Goal: Download file/media

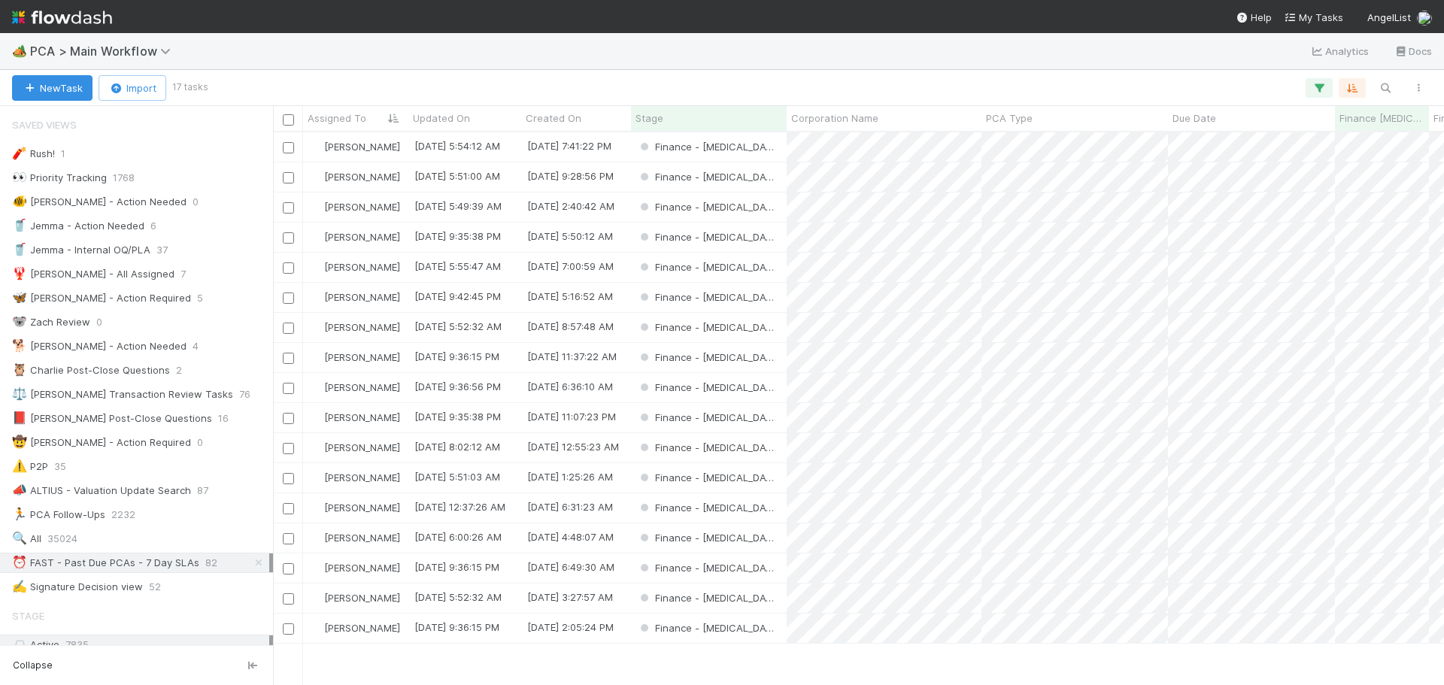
scroll to position [2109, 0]
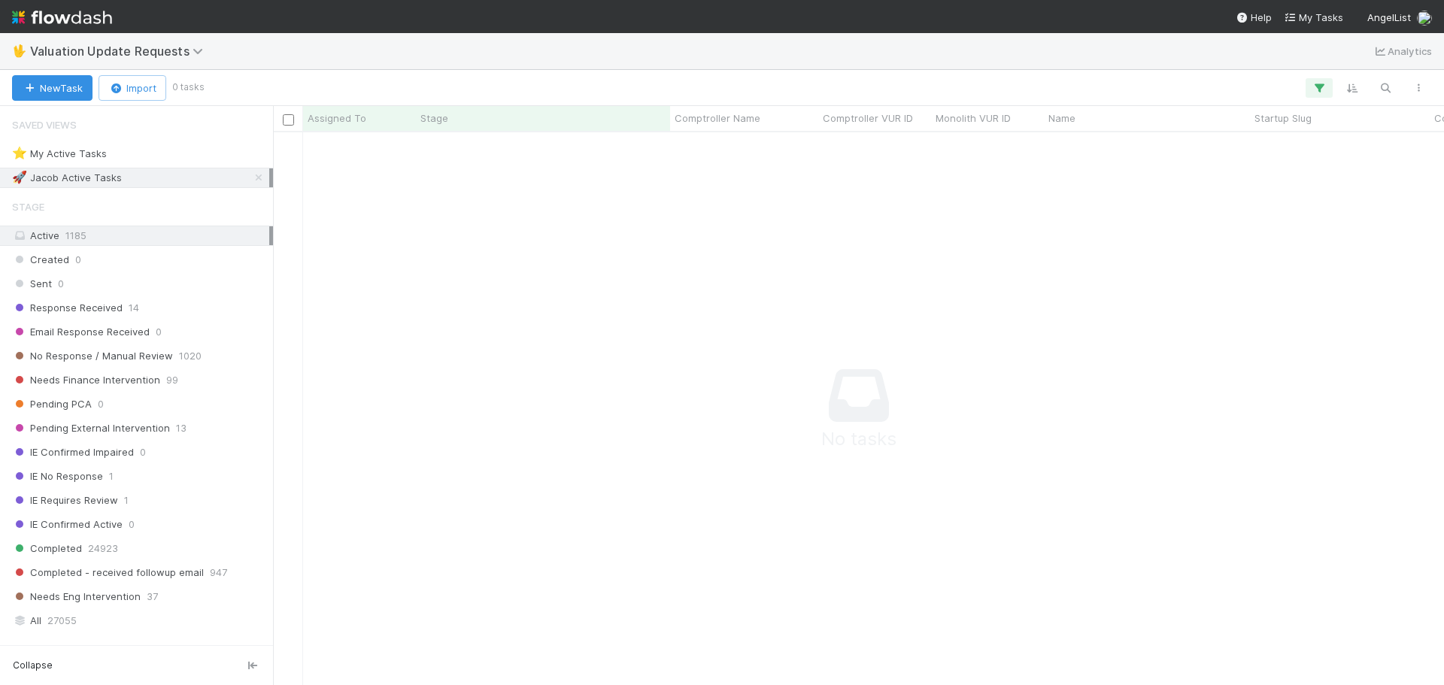
scroll to position [530, 1160]
click at [251, 180] on icon at bounding box center [258, 178] width 15 height 10
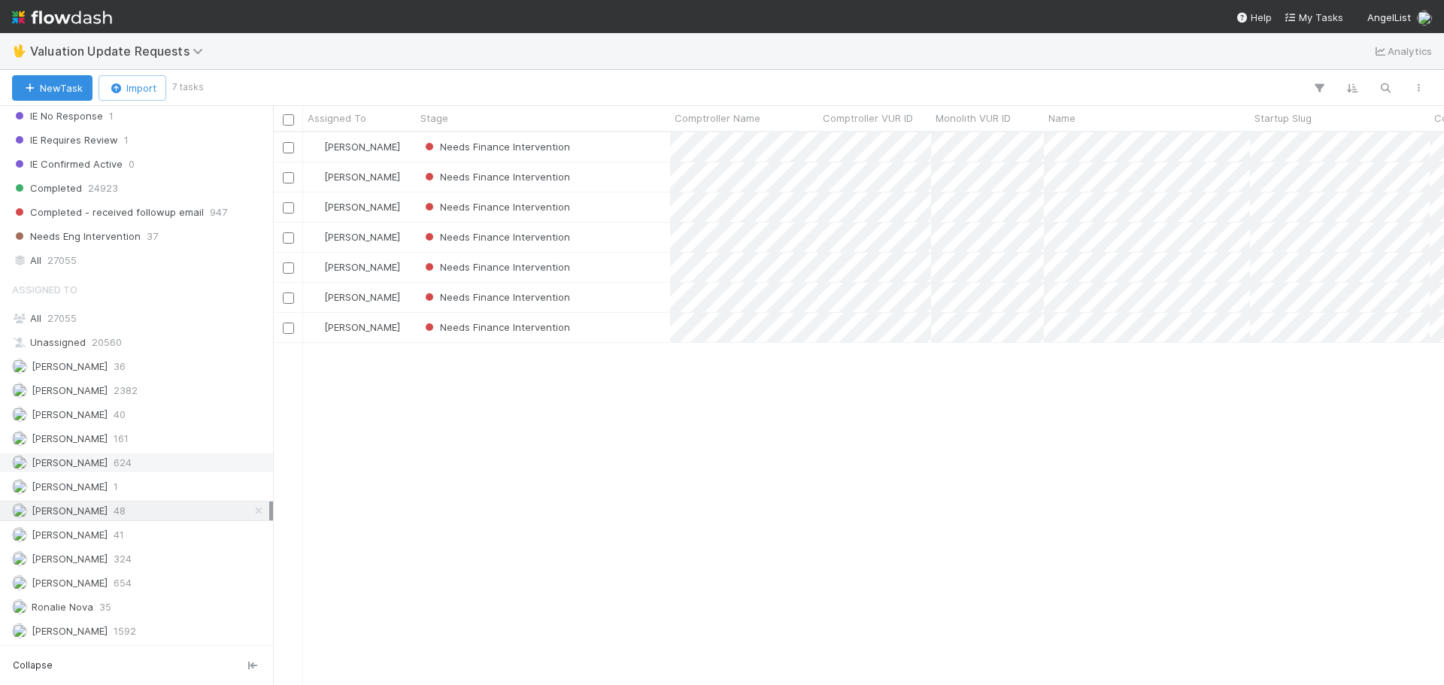
scroll to position [542, 1160]
click at [1411, 86] on icon "button" at bounding box center [1418, 87] width 15 height 9
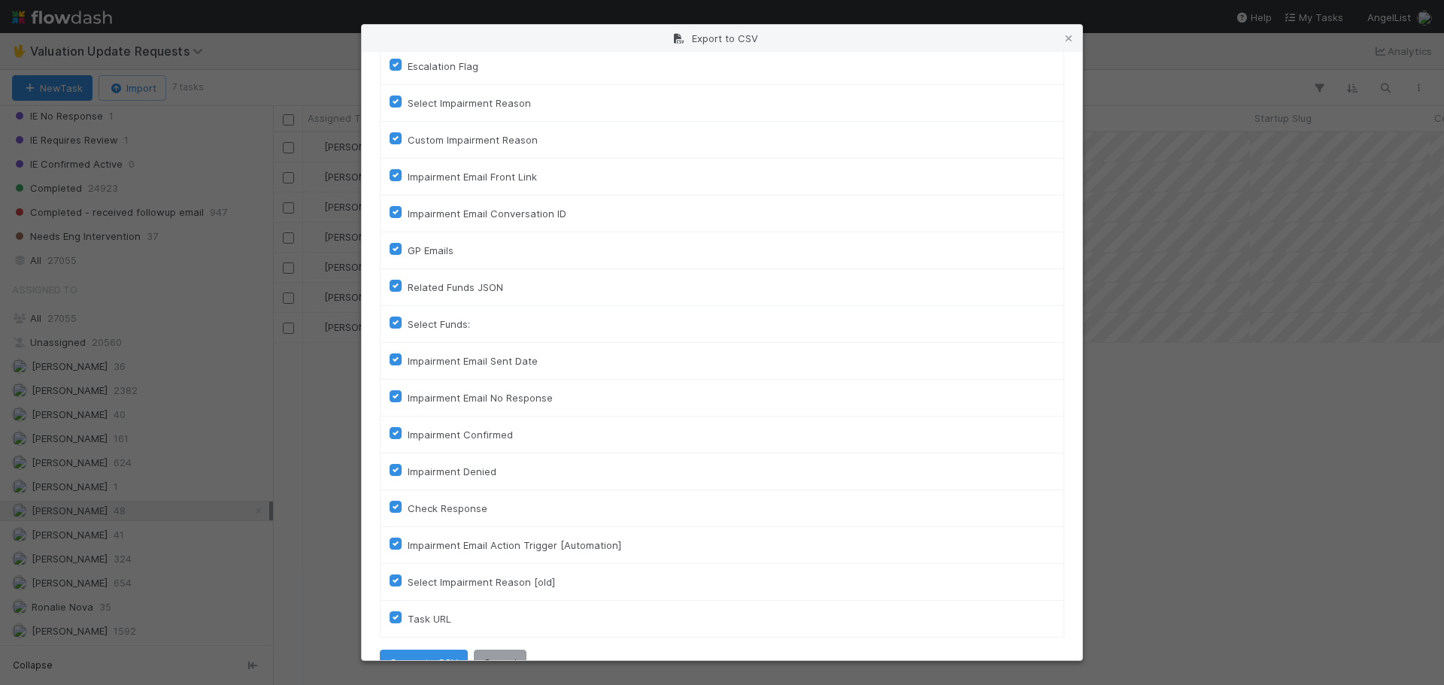
scroll to position [707, 0]
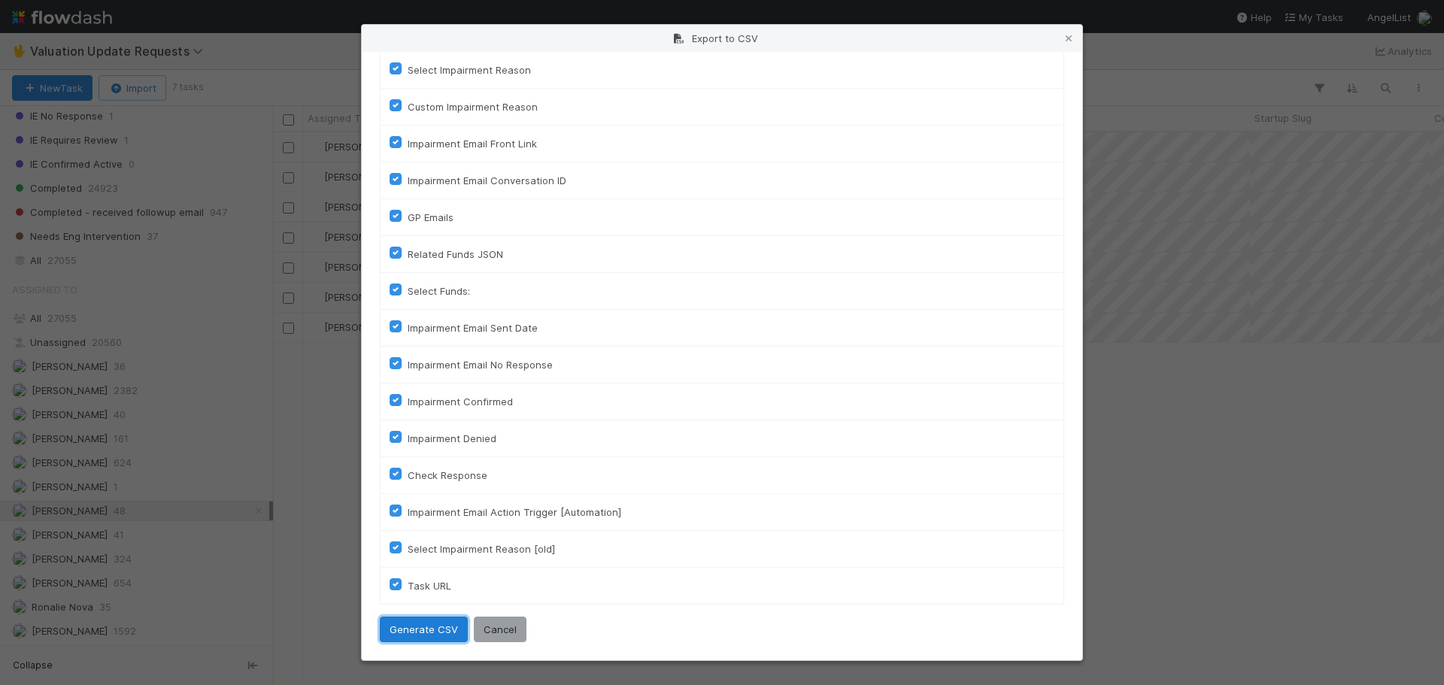
click at [424, 627] on button "Generate CSV" at bounding box center [424, 630] width 88 height 26
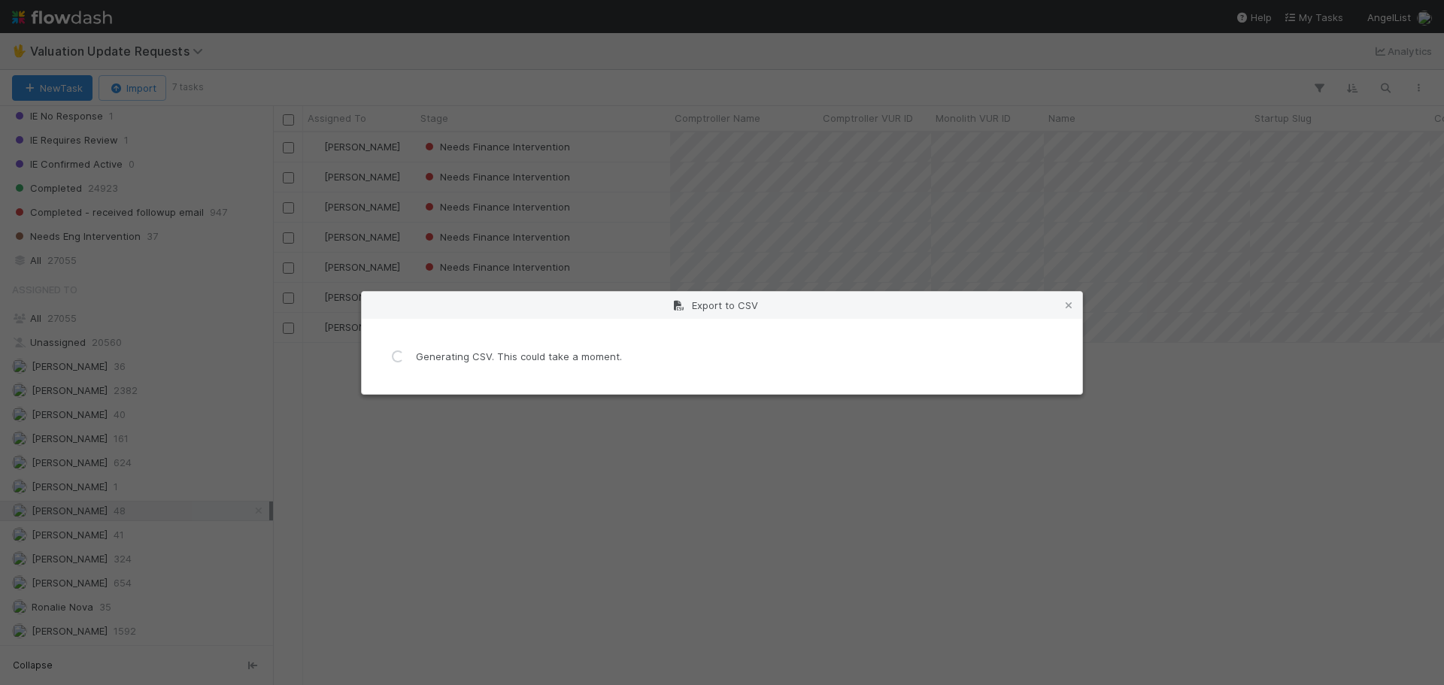
scroll to position [0, 0]
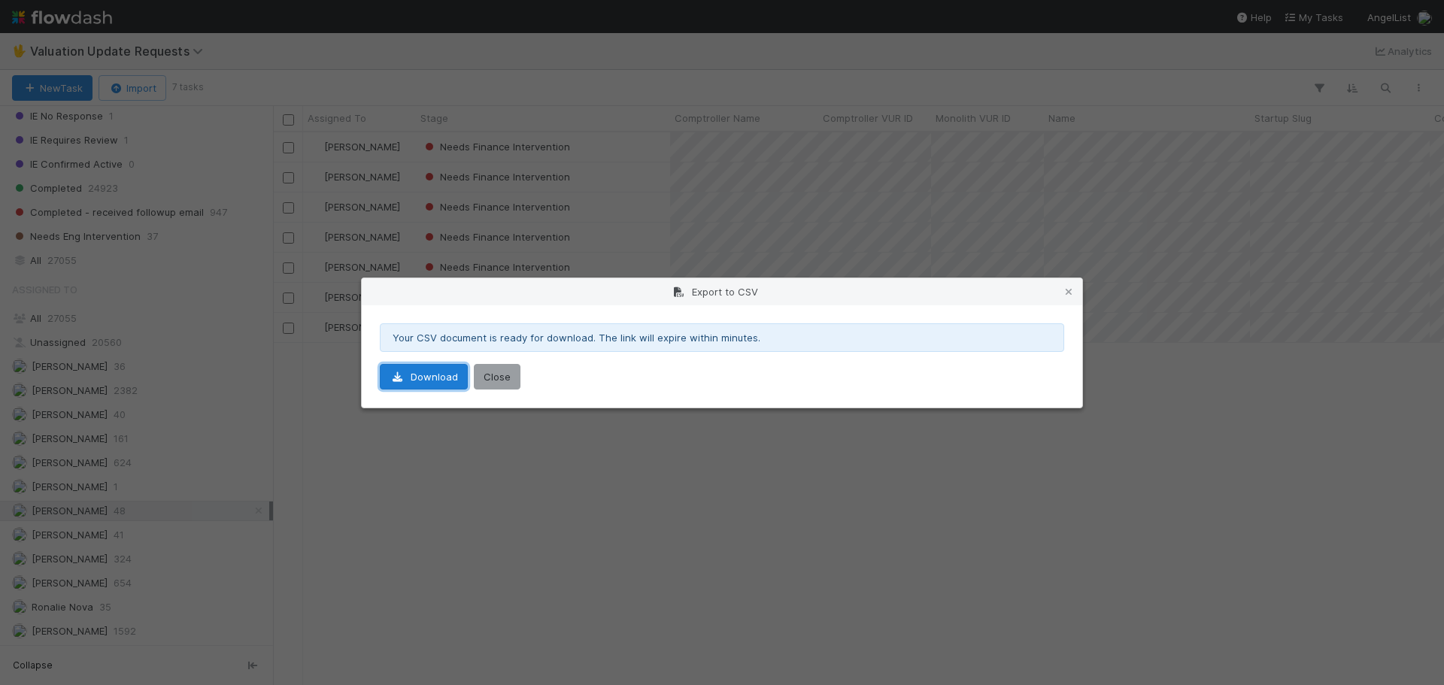
click at [417, 378] on link "Download" at bounding box center [424, 377] width 88 height 26
click at [504, 361] on div "Your CSV document is ready for download. The link will expire within minutes. D…" at bounding box center [722, 356] width 721 height 102
click at [502, 379] on button "Close" at bounding box center [497, 377] width 47 height 26
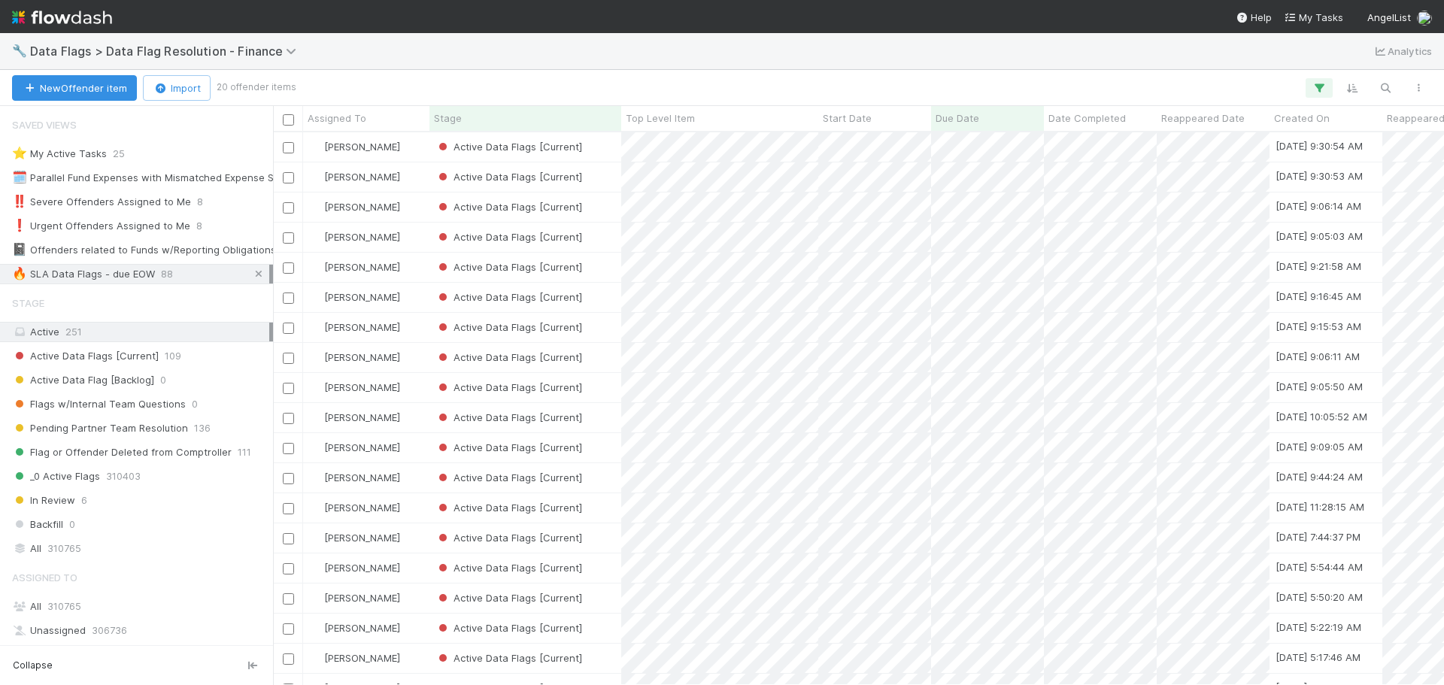
click at [251, 275] on icon at bounding box center [258, 274] width 15 height 10
click at [147, 274] on div "🔥 SLA Data Flags - due EOW" at bounding box center [83, 274] width 143 height 19
click at [1412, 86] on icon "button" at bounding box center [1418, 87] width 15 height 9
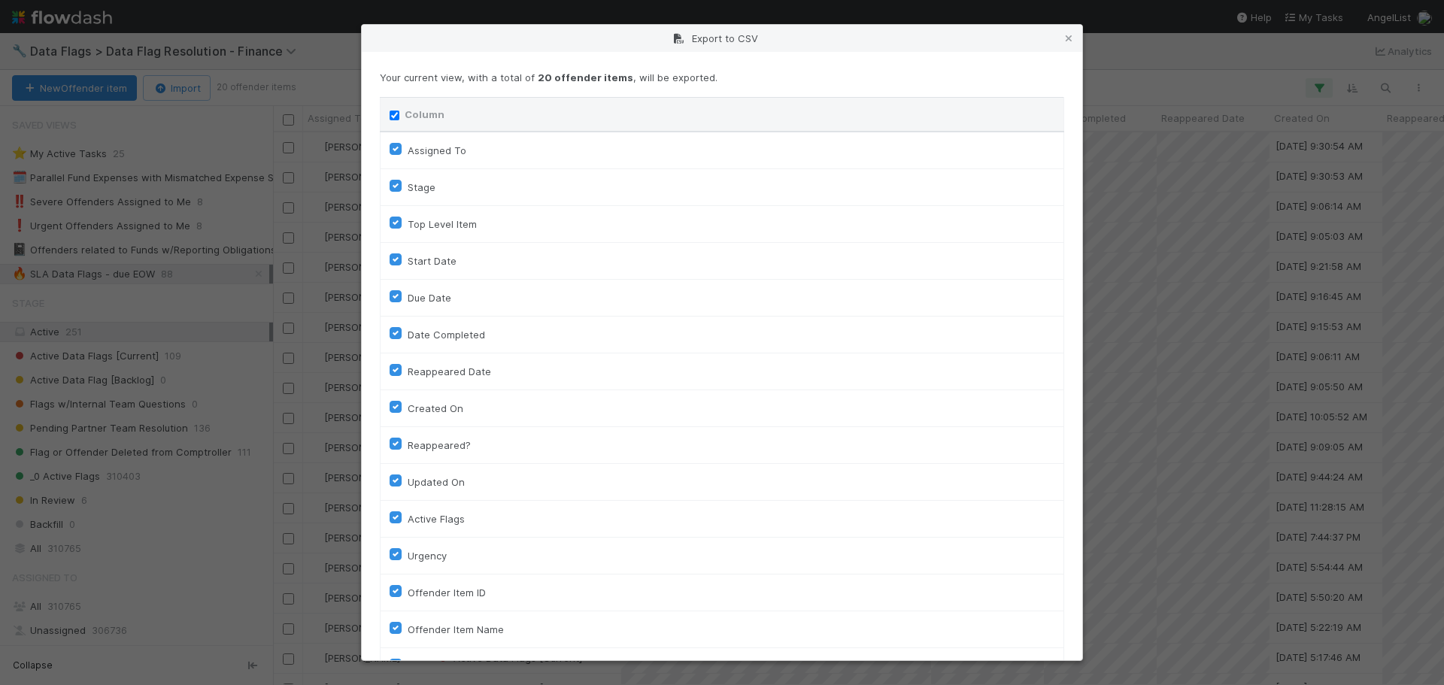
scroll to position [375, 0]
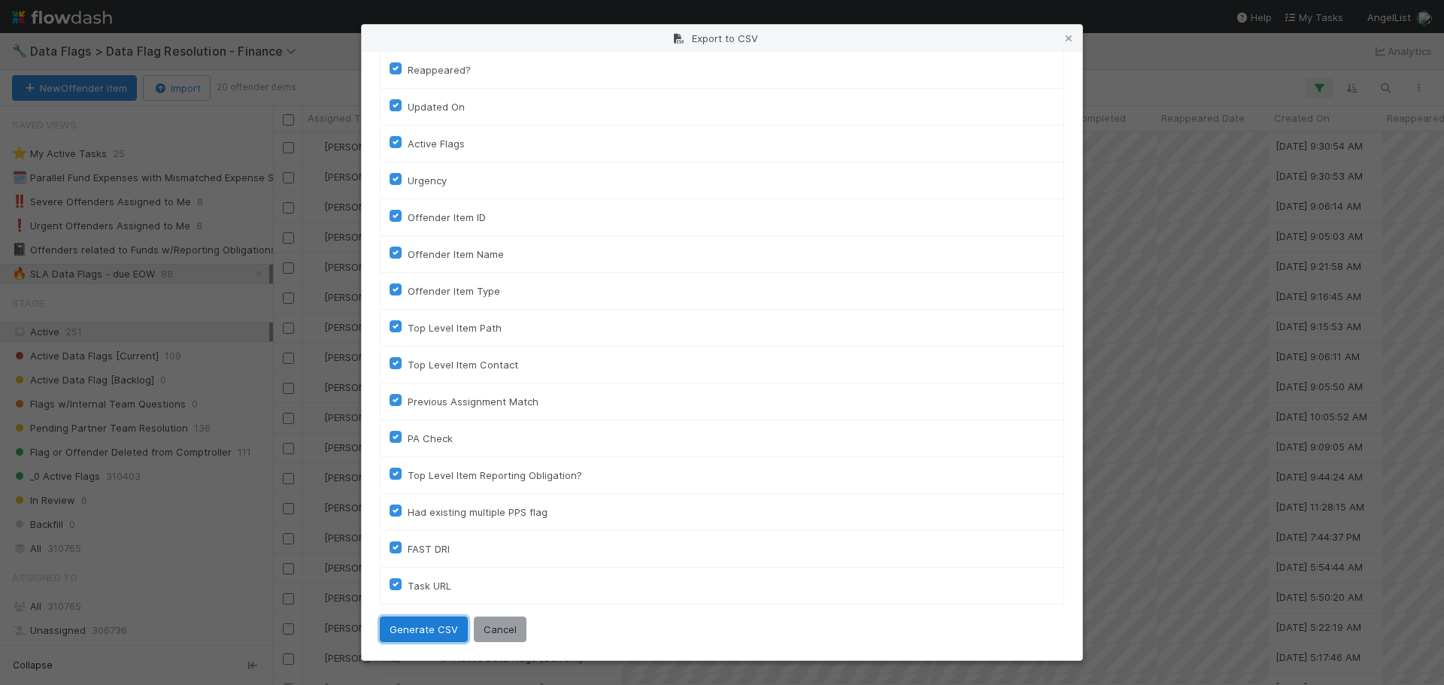
click at [408, 628] on button "Generate CSV" at bounding box center [424, 630] width 88 height 26
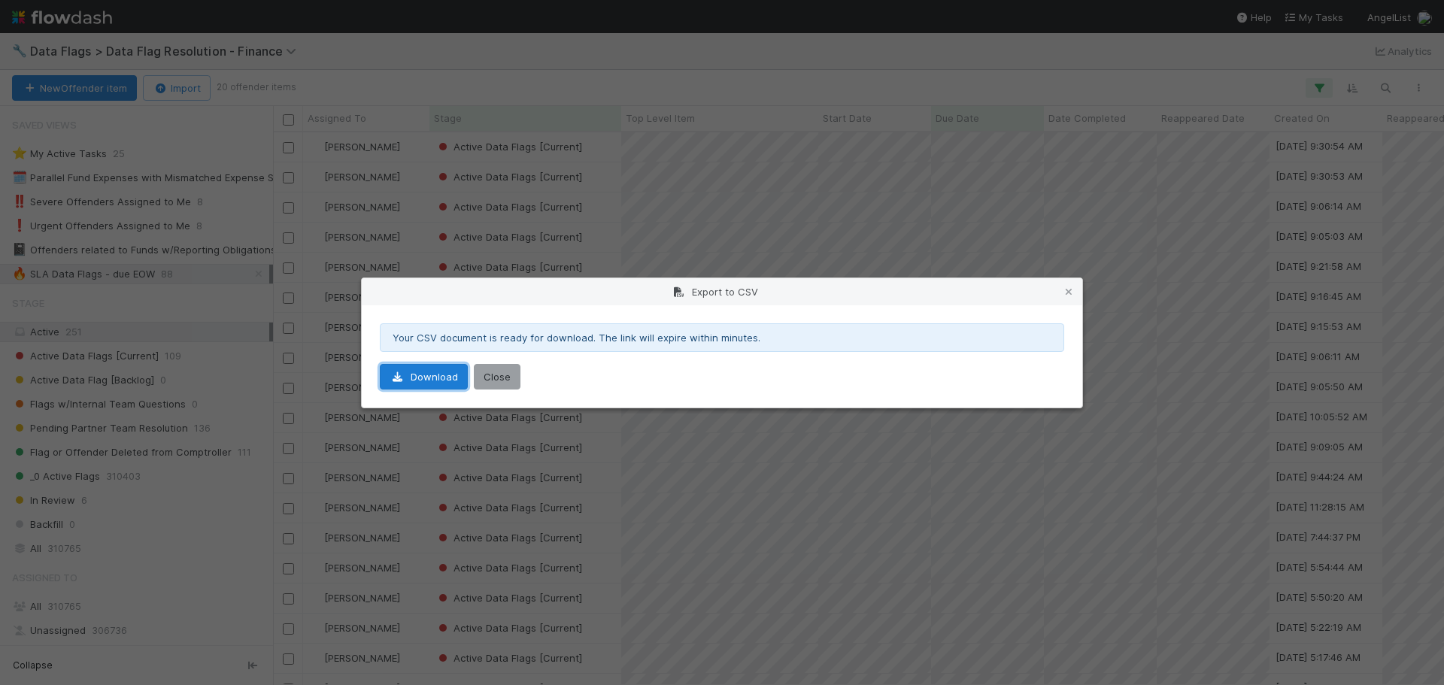
click at [402, 373] on icon at bounding box center [397, 377] width 15 height 10
click at [1064, 290] on icon at bounding box center [1068, 292] width 15 height 10
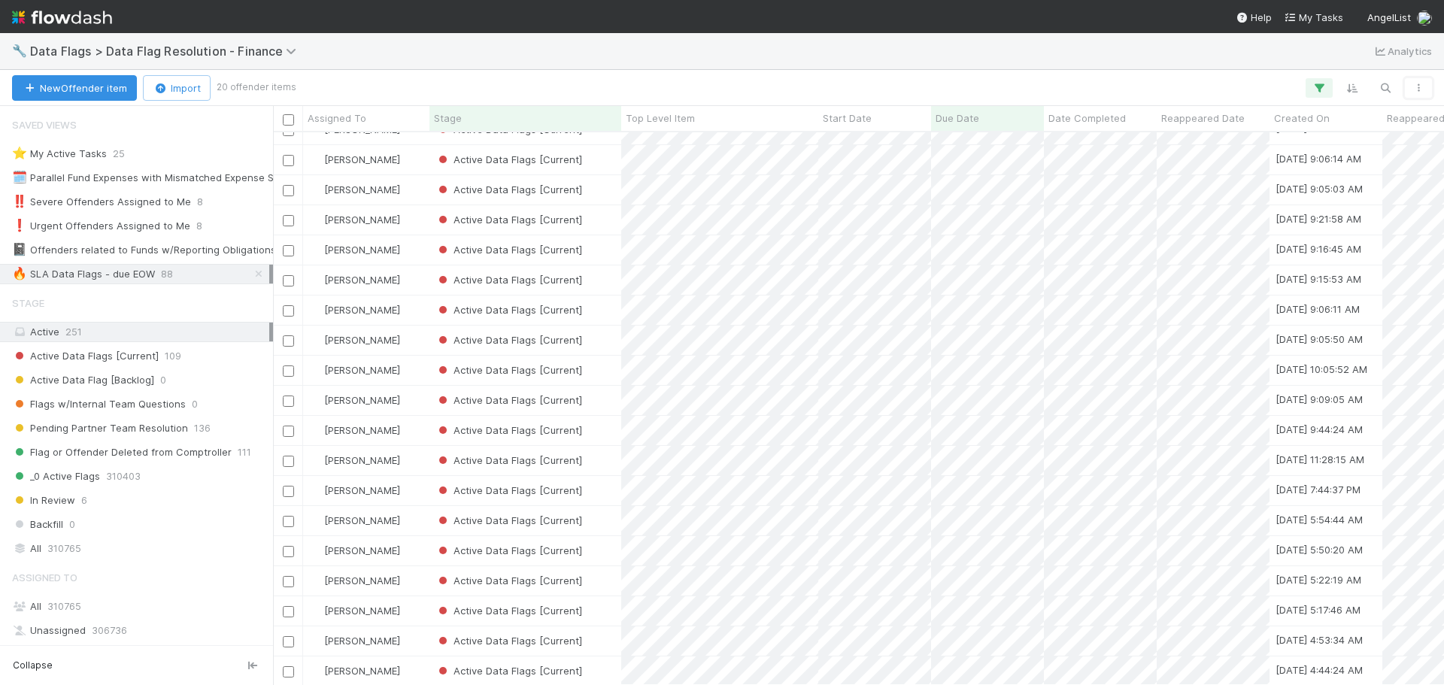
scroll to position [61, 0]
click at [251, 275] on icon at bounding box center [258, 274] width 15 height 10
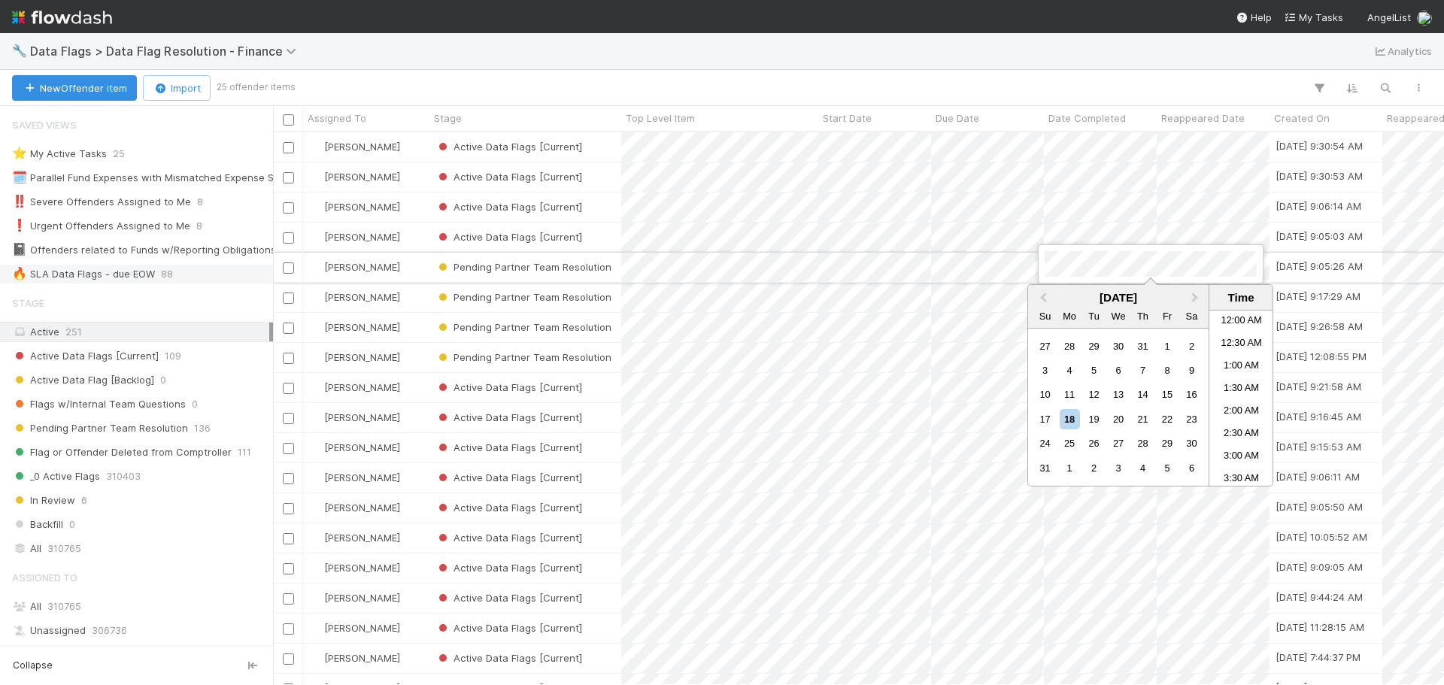
scroll to position [466, 0]
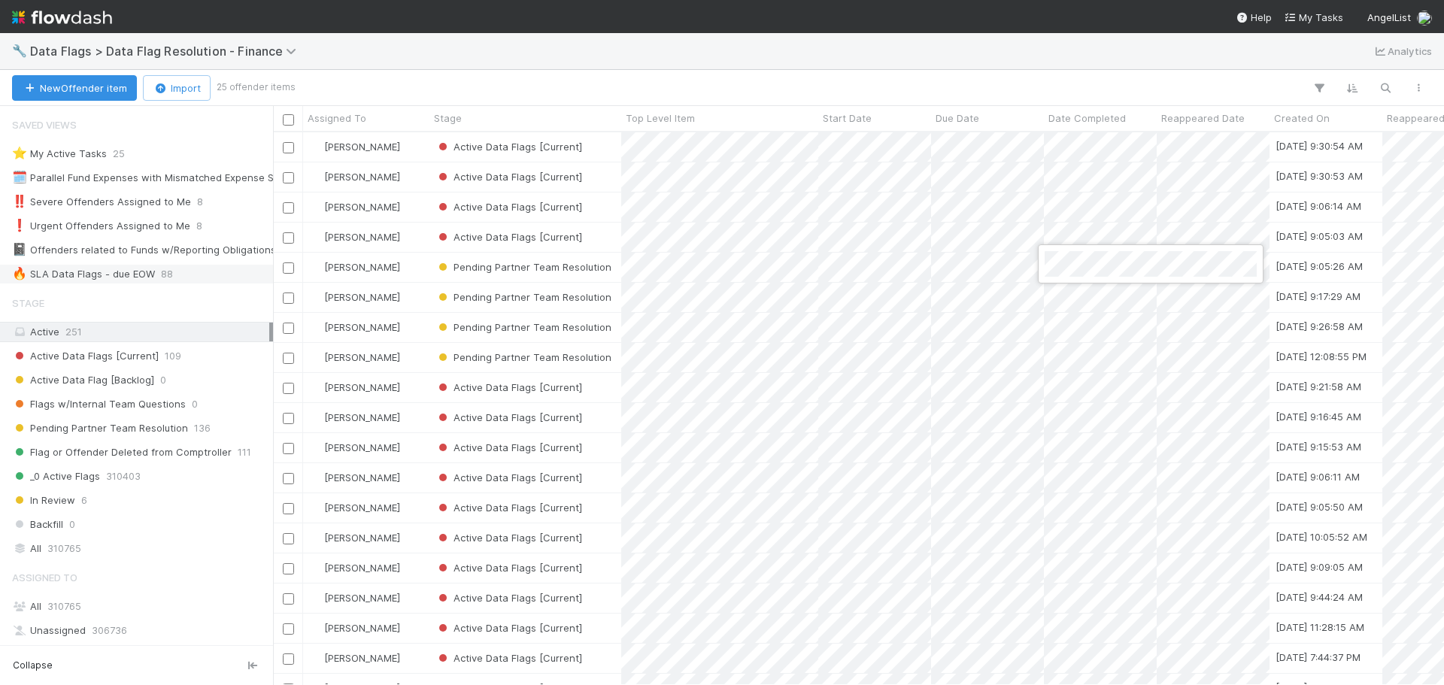
click at [809, 256] on div at bounding box center [722, 342] width 1444 height 685
click at [1060, 265] on div at bounding box center [722, 342] width 1444 height 685
click at [613, 261] on div "Pending Partner Team Resolution" at bounding box center [525, 267] width 192 height 29
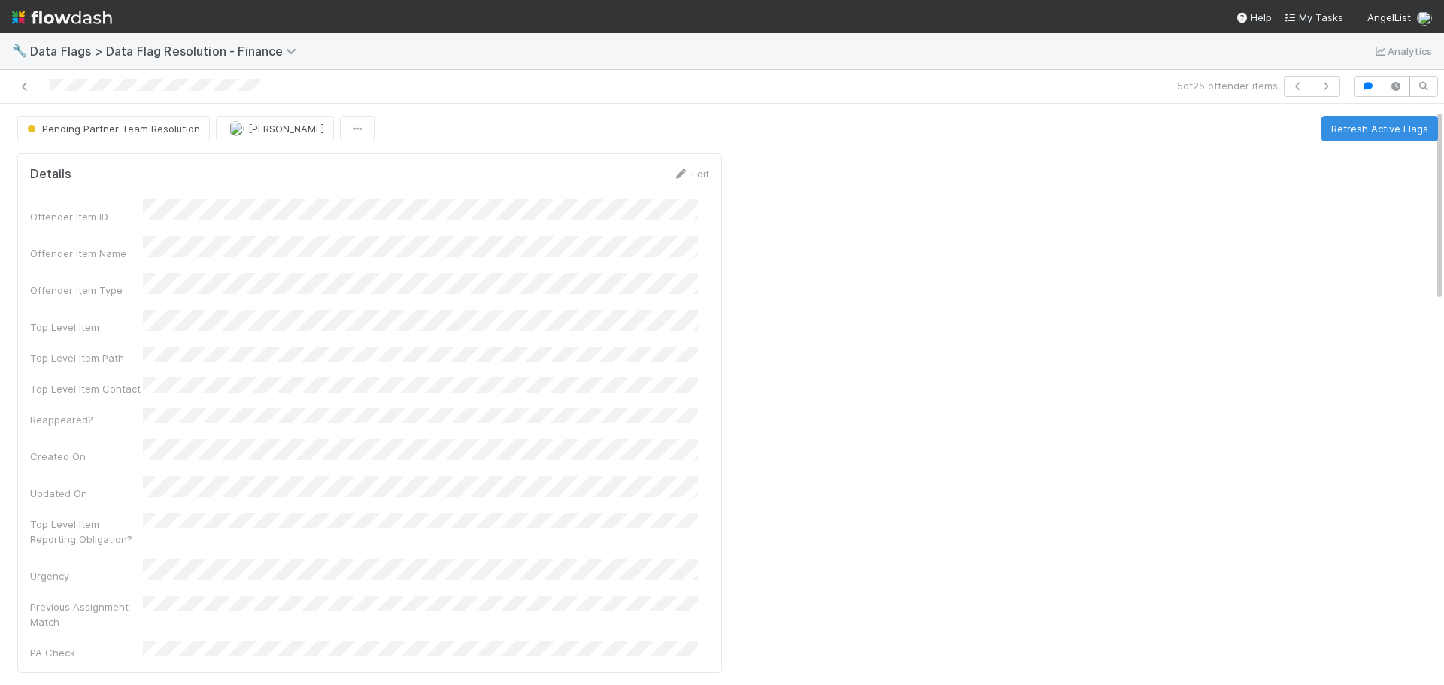
scroll to position [602, 0]
